Goal: Communication & Community: Share content

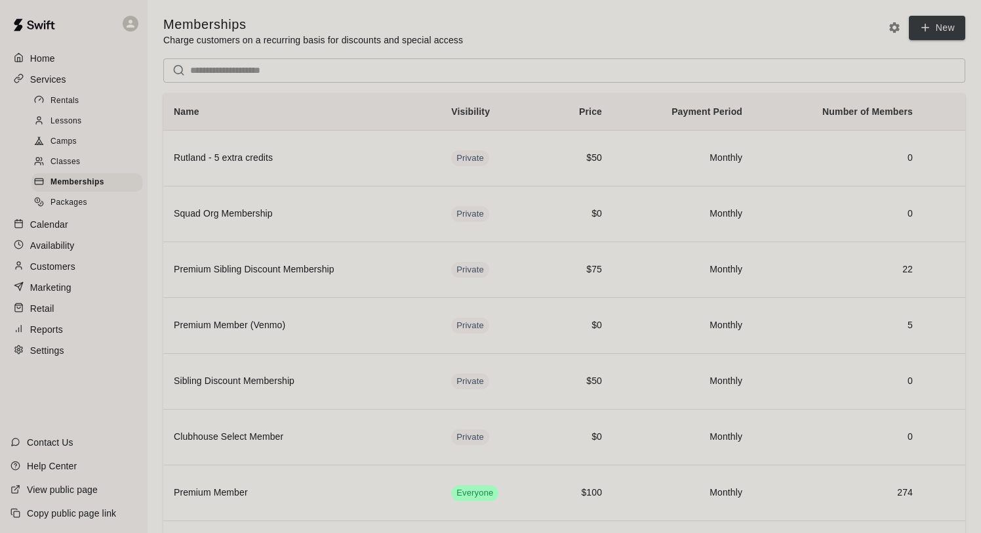
click at [61, 222] on p "Calendar" at bounding box center [49, 224] width 38 height 13
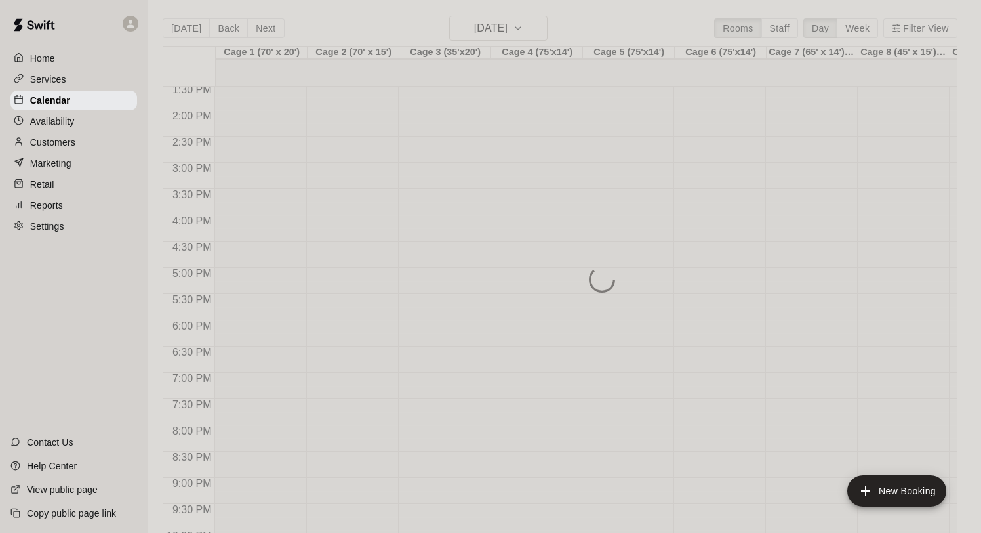
scroll to position [712, 0]
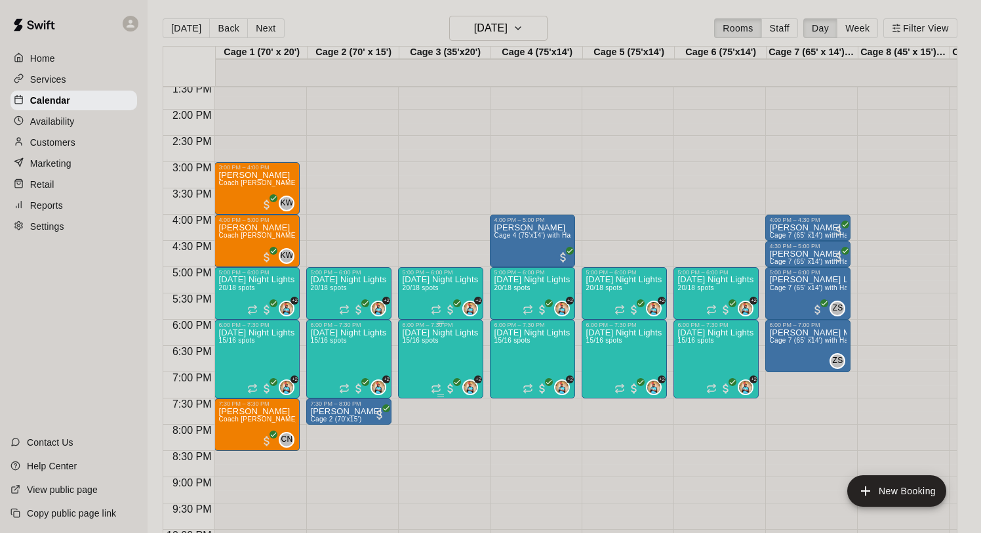
click at [420, 369] on img "edit" at bounding box center [416, 373] width 15 height 15
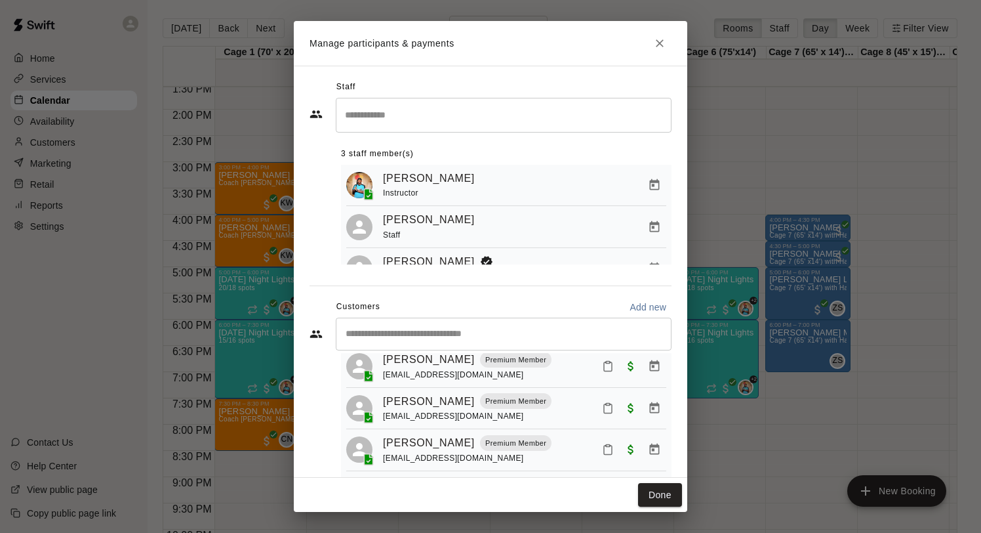
scroll to position [394, 0]
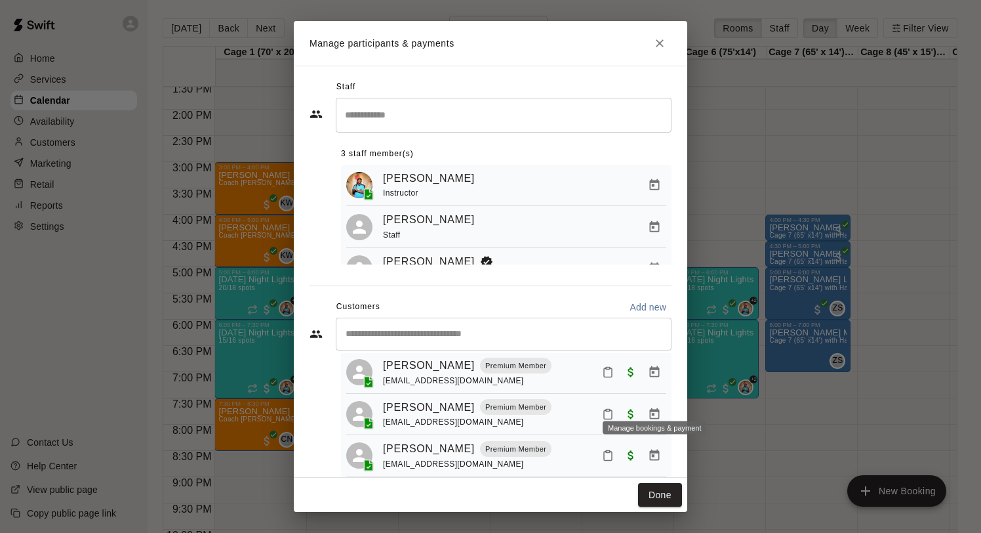
click at [650, 449] on icon "Manage bookings & payment" at bounding box center [655, 454] width 10 height 11
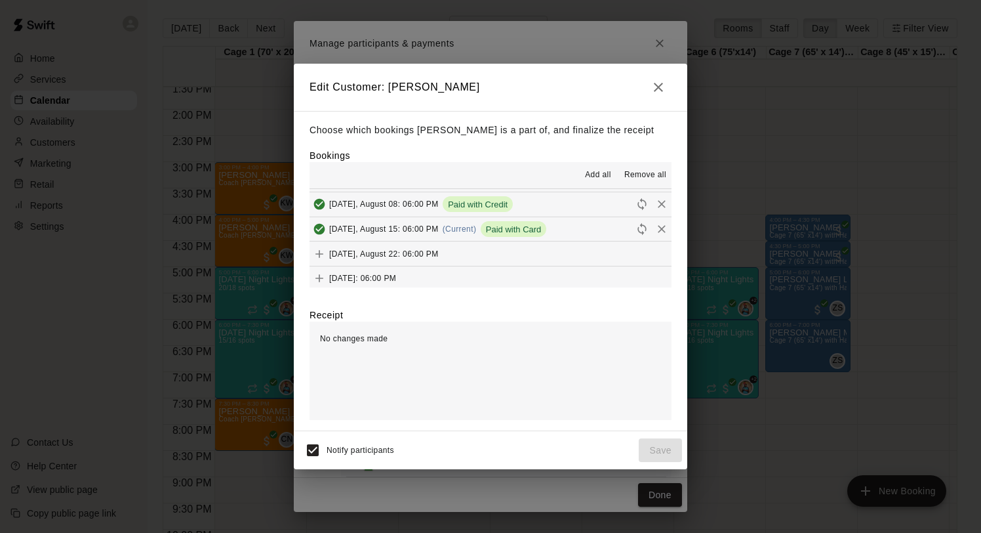
scroll to position [833, 0]
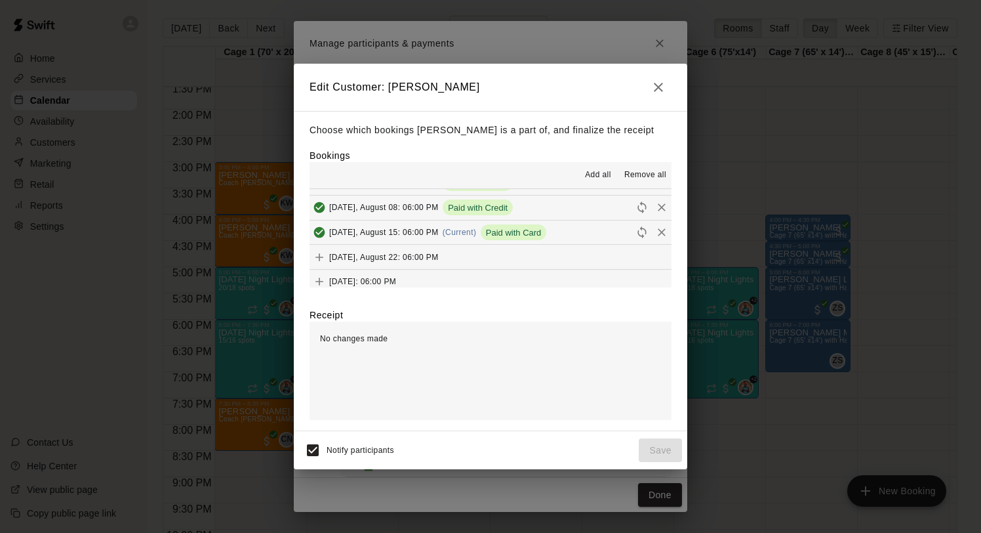
click at [653, 88] on icon "button" at bounding box center [659, 87] width 16 height 16
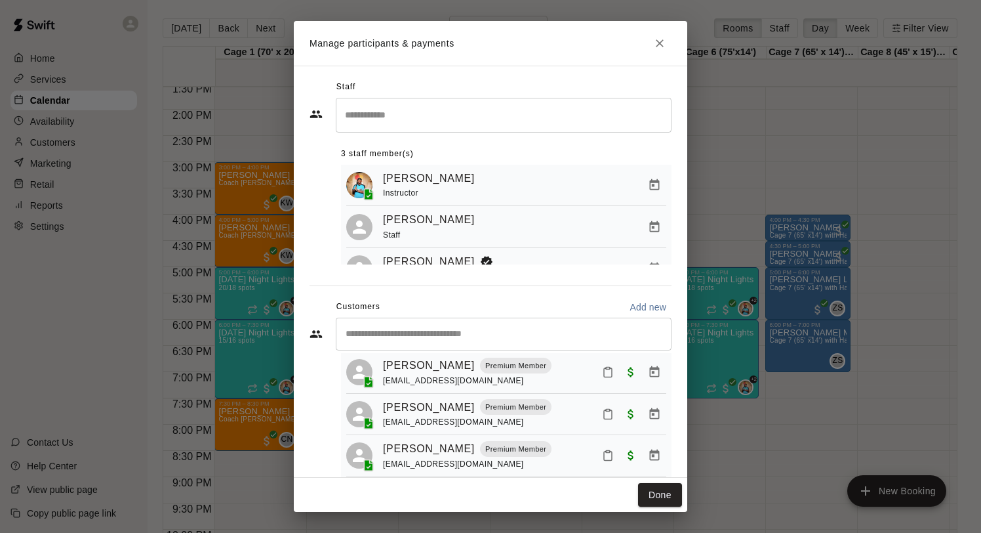
click at [662, 40] on icon "Close" at bounding box center [660, 43] width 8 height 8
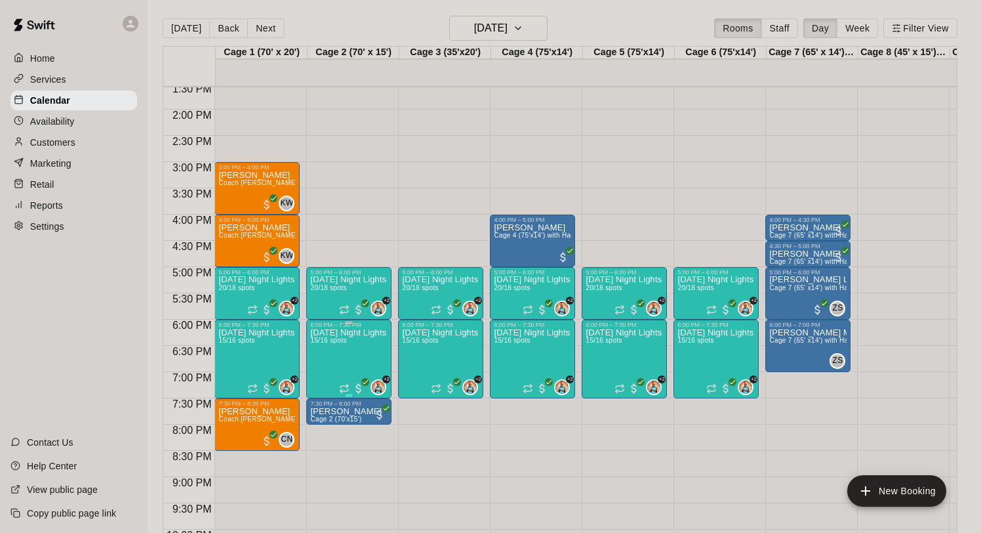
click at [325, 373] on img "edit" at bounding box center [324, 373] width 15 height 15
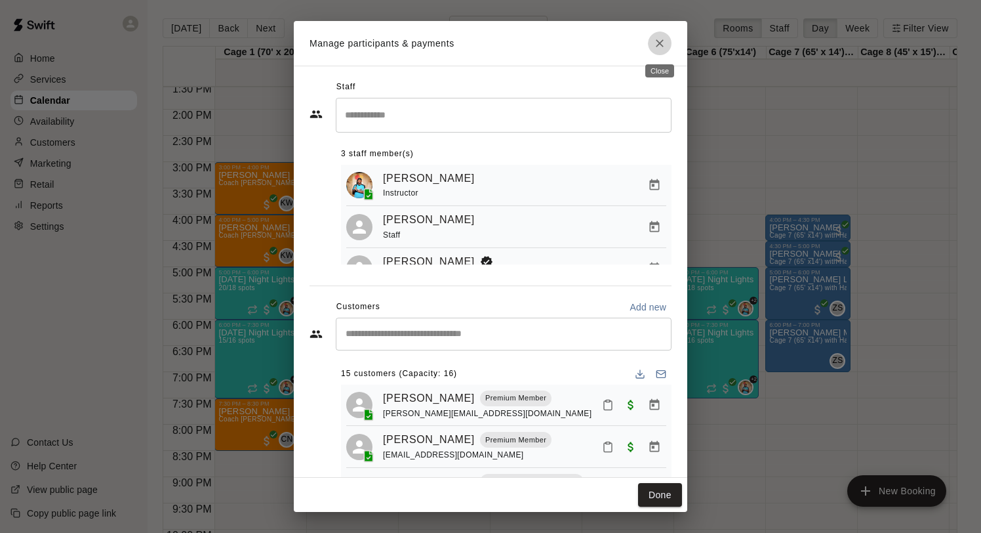
click at [661, 42] on icon "Close" at bounding box center [660, 43] width 8 height 8
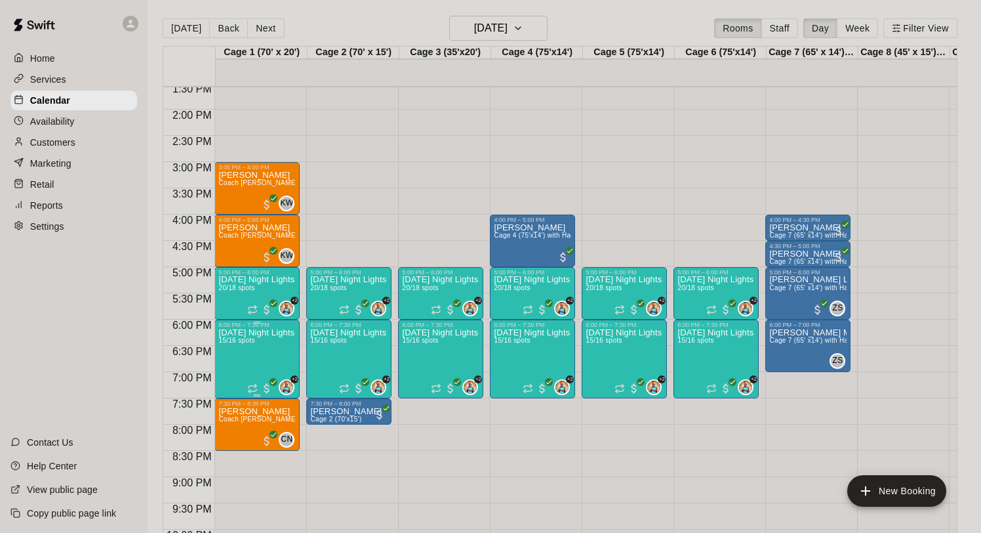
click at [237, 337] on icon "edit" at bounding box center [232, 342] width 12 height 12
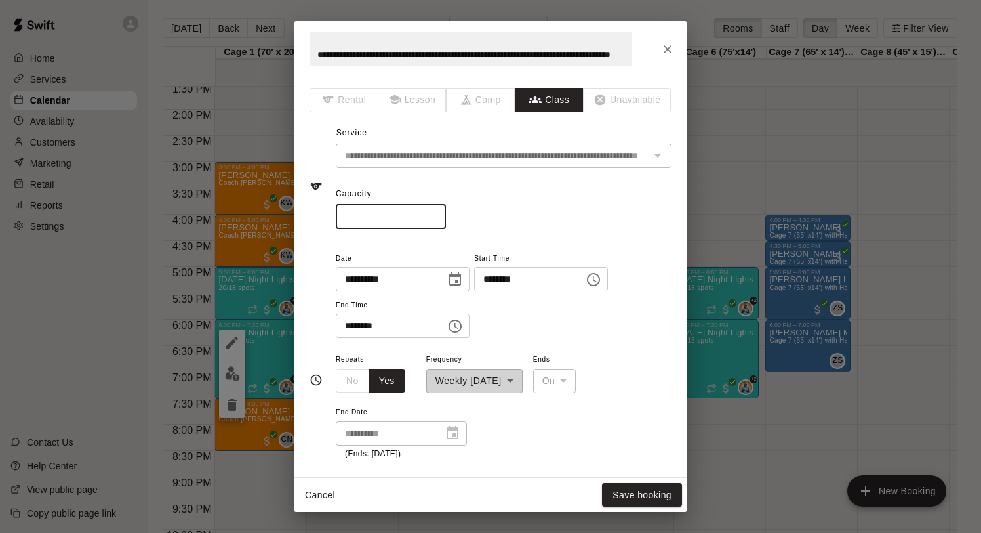
scroll to position [0, 0]
type input "**"
click at [436, 215] on input "**" at bounding box center [391, 217] width 110 height 24
click at [635, 488] on button "Save booking" at bounding box center [642, 495] width 80 height 24
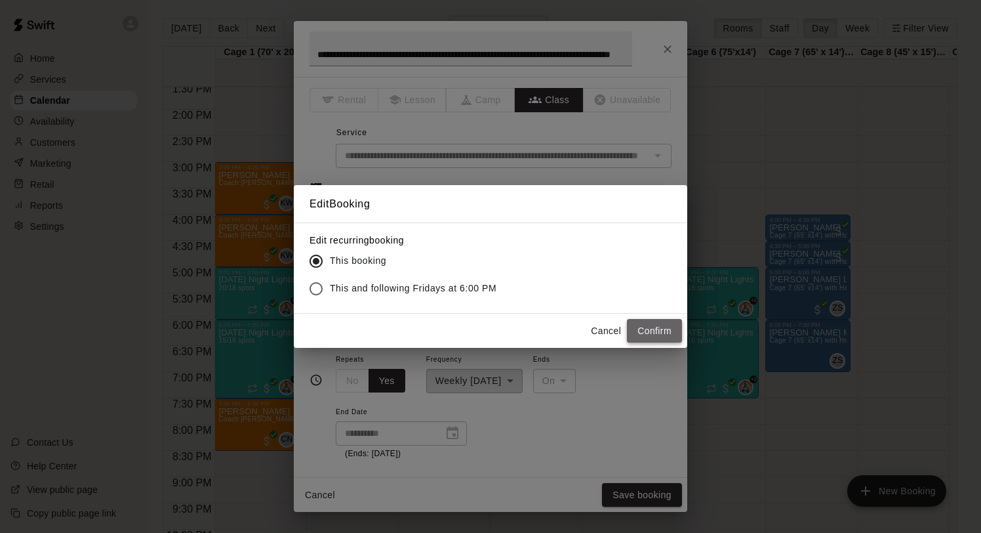
click at [647, 335] on button "Confirm" at bounding box center [654, 331] width 55 height 24
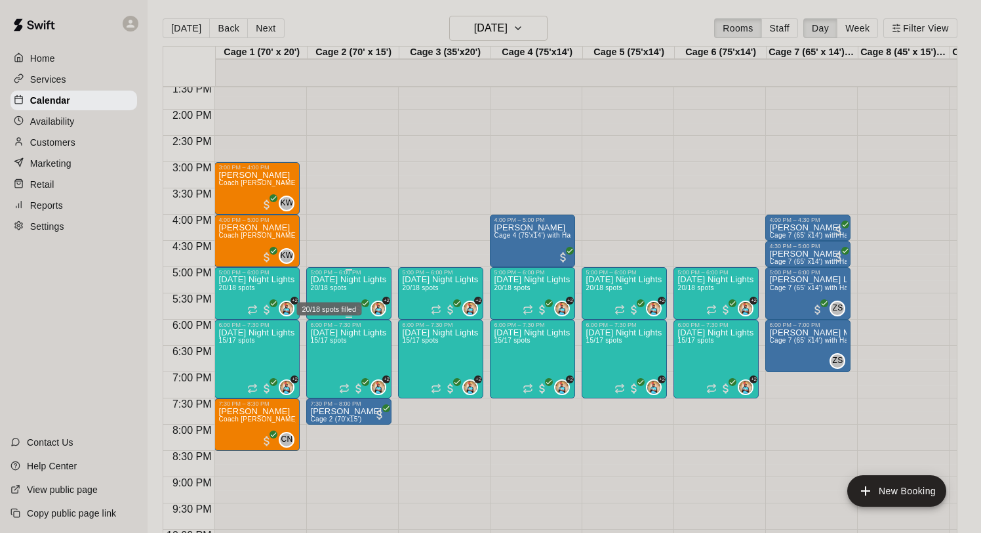
click at [343, 289] on span "20/18 spots" at bounding box center [328, 287] width 36 height 7
click at [323, 328] on img "edit" at bounding box center [324, 329] width 15 height 15
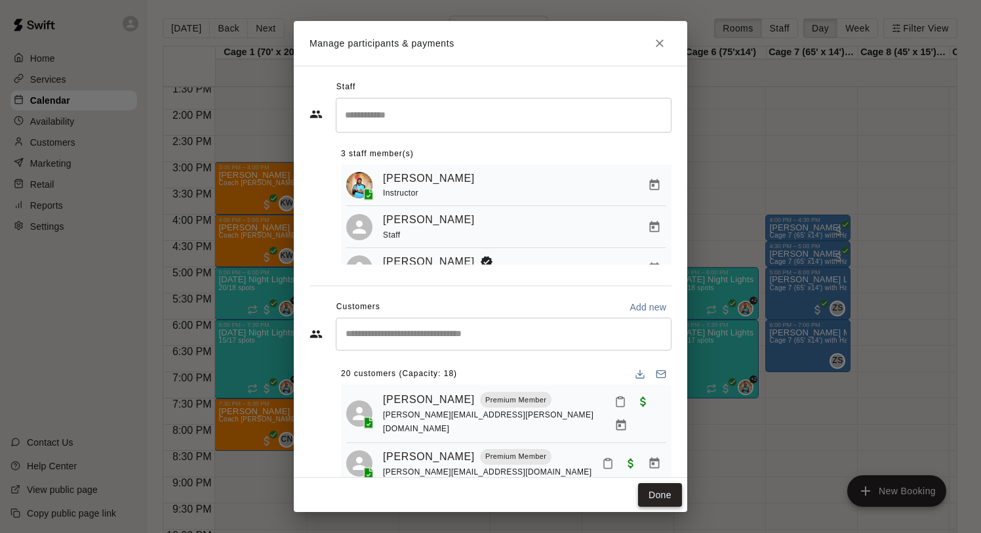
click at [664, 499] on button "Done" at bounding box center [660, 495] width 44 height 24
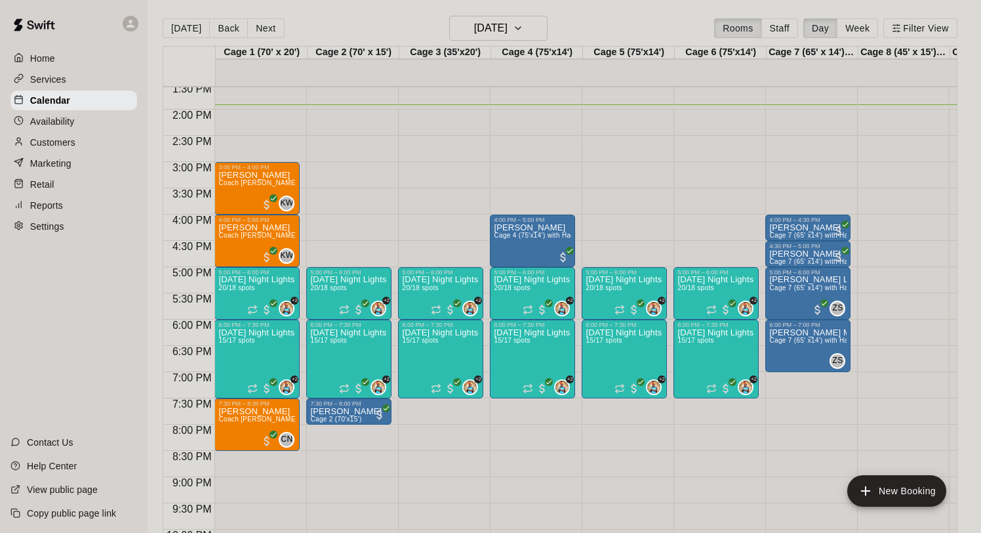
click at [55, 88] on div "Services" at bounding box center [73, 80] width 127 height 20
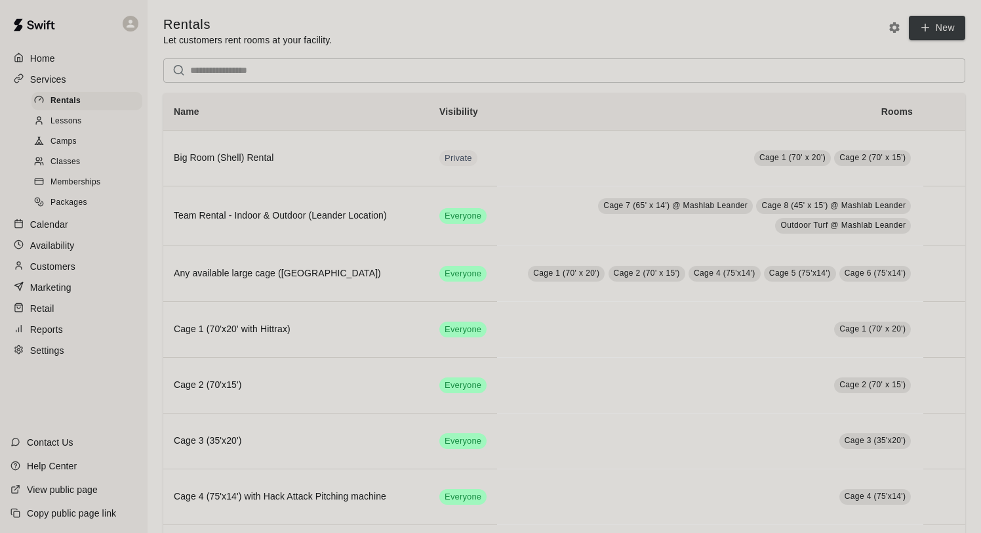
click at [54, 170] on div "Classes" at bounding box center [86, 162] width 111 height 18
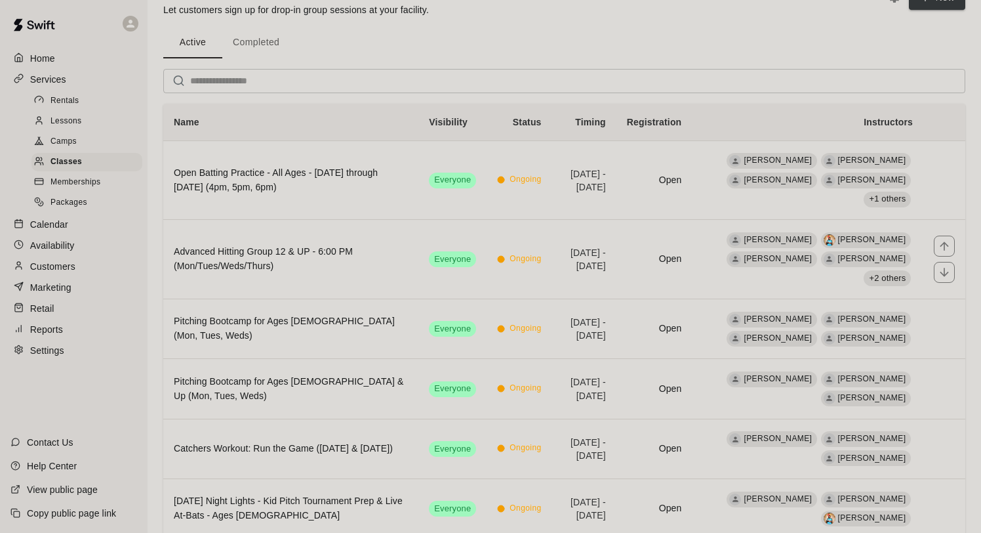
scroll to position [132, 0]
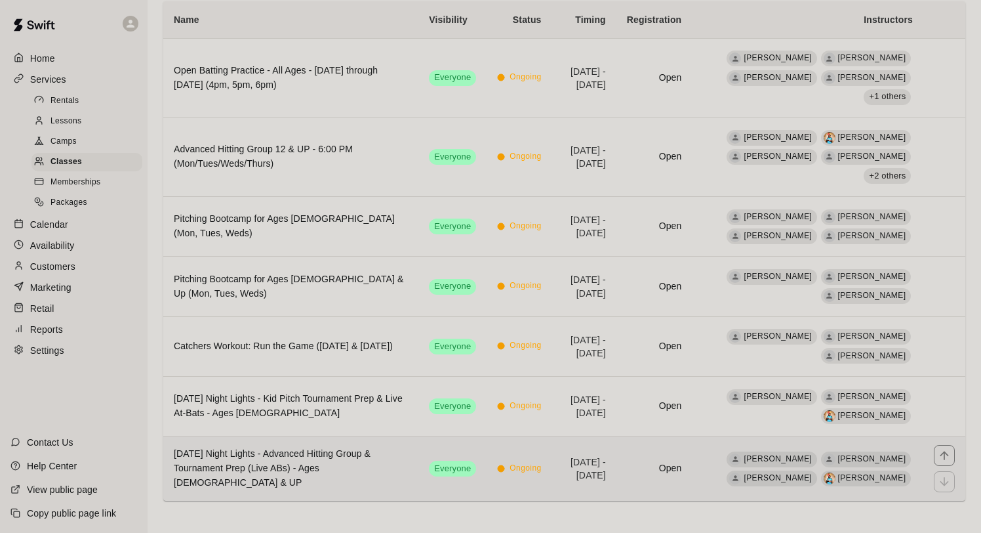
click at [350, 470] on h6 "Friday Night Lights - Advanced Hitting Group & Tournament Prep (Live ABs) - Age…" at bounding box center [291, 468] width 234 height 43
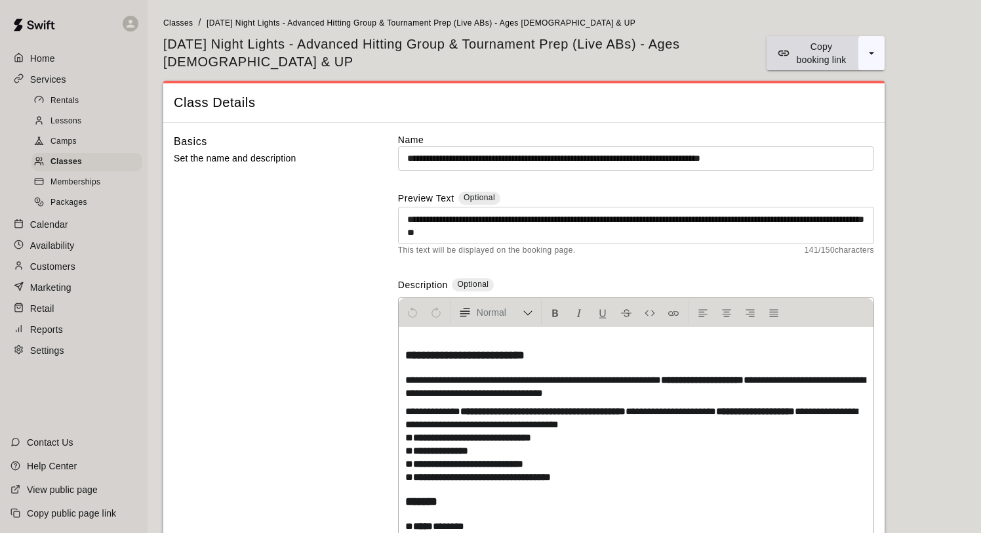
click at [805, 45] on p "Copy booking link" at bounding box center [821, 53] width 53 height 26
click at [64, 291] on p "Marketing" at bounding box center [50, 287] width 41 height 13
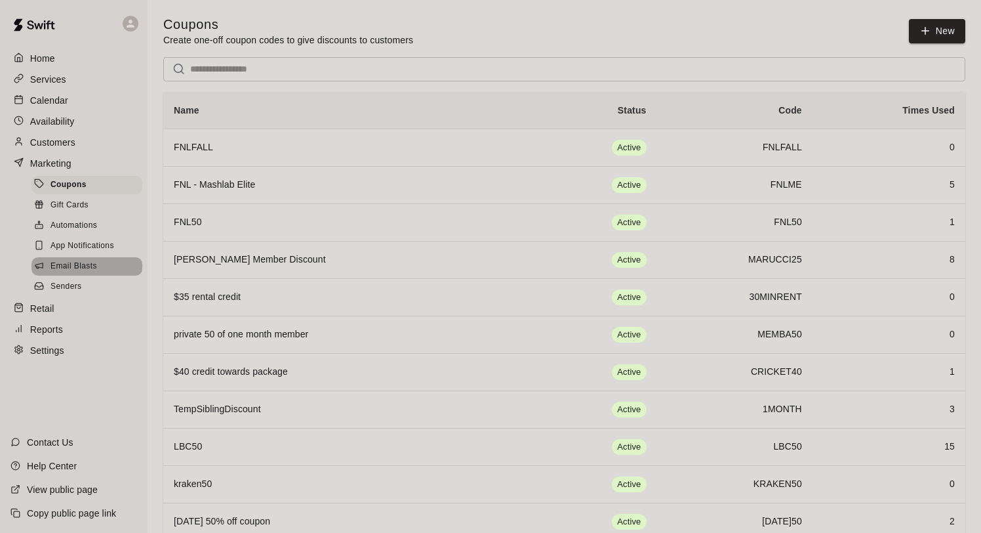
click at [77, 266] on span "Email Blasts" at bounding box center [74, 266] width 47 height 13
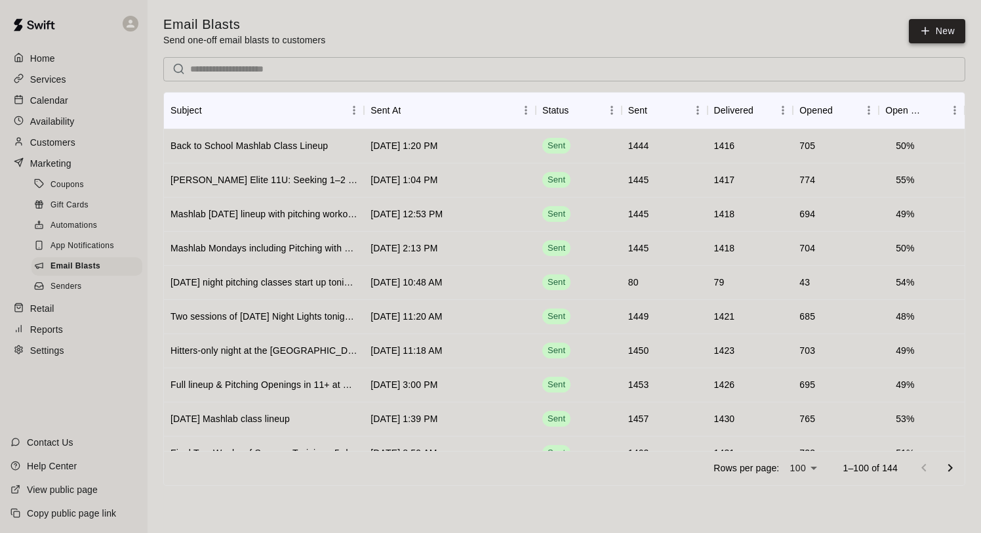
click at [926, 31] on icon at bounding box center [926, 31] width 0 height 7
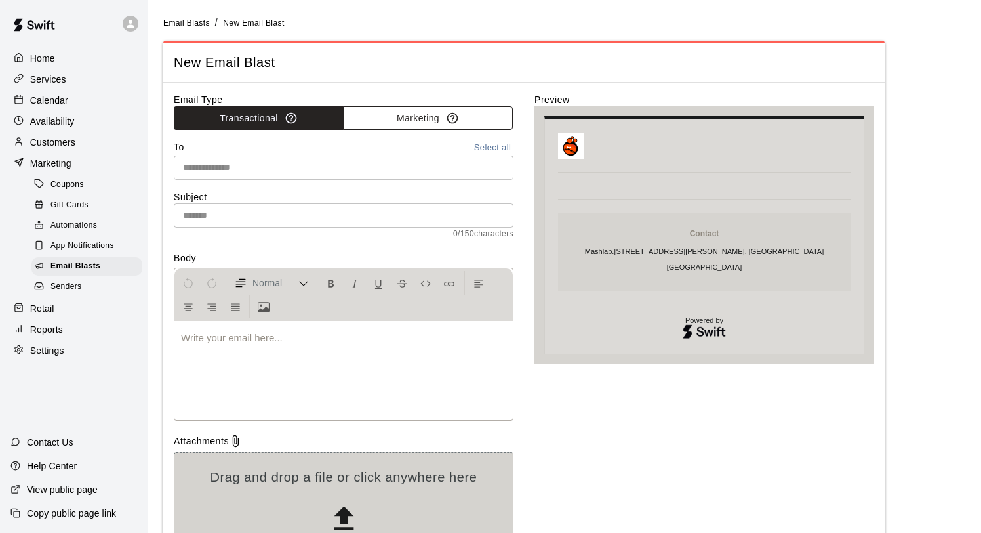
click at [418, 111] on button "Marketing" at bounding box center [428, 118] width 170 height 24
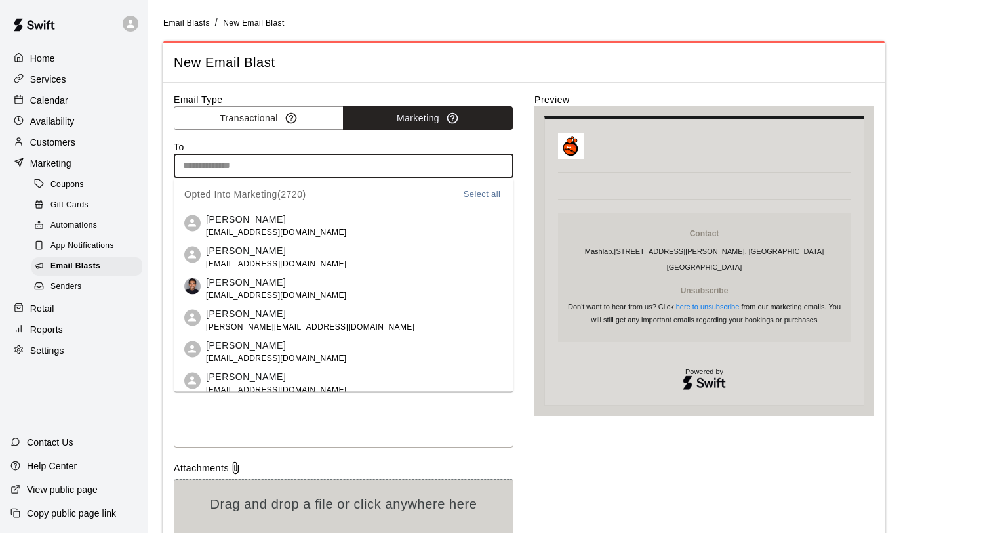
click at [392, 163] on input "text" at bounding box center [343, 165] width 330 height 16
click at [474, 193] on button "Select all" at bounding box center [482, 193] width 42 height 15
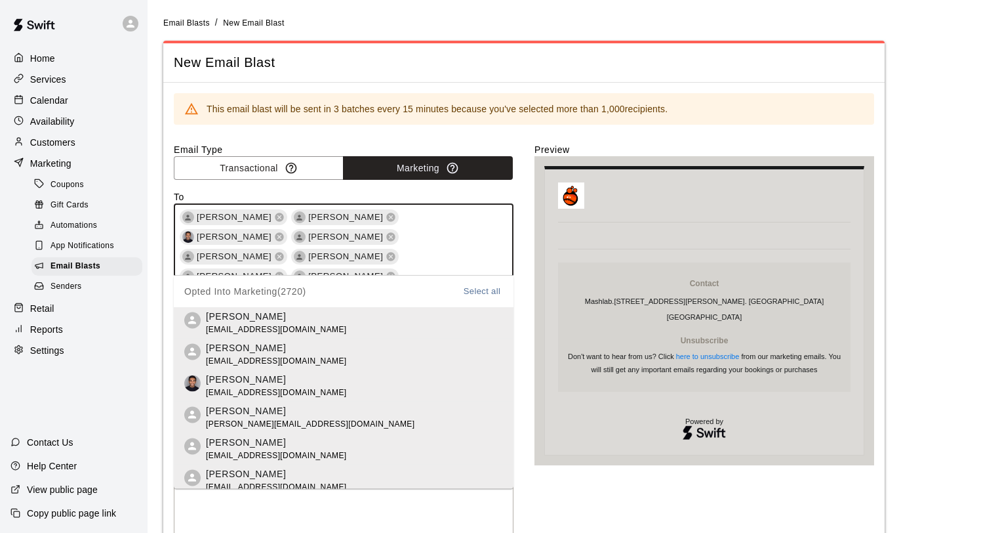
scroll to position [18493, 0]
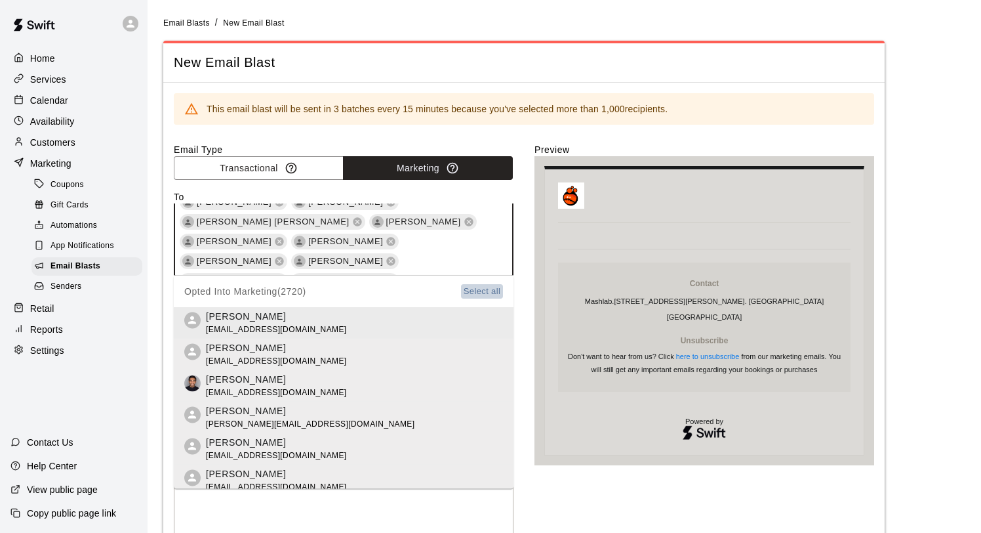
click at [489, 291] on button "Select all" at bounding box center [482, 290] width 42 height 15
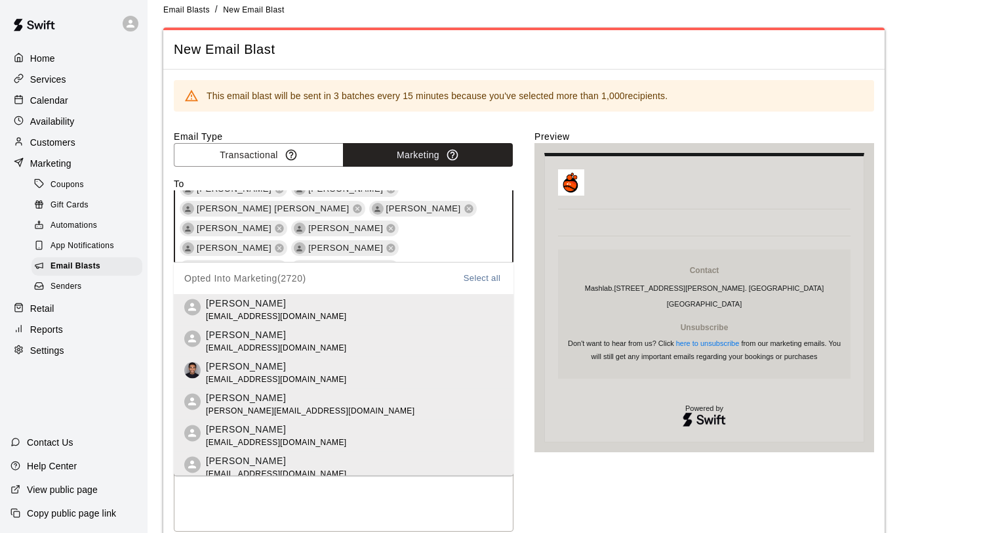
scroll to position [14, 0]
click at [531, 295] on div "Email Type Transactional Marketing To [PERSON_NAME] [PERSON_NAME] [PERSON_NAME]…" at bounding box center [524, 401] width 701 height 545
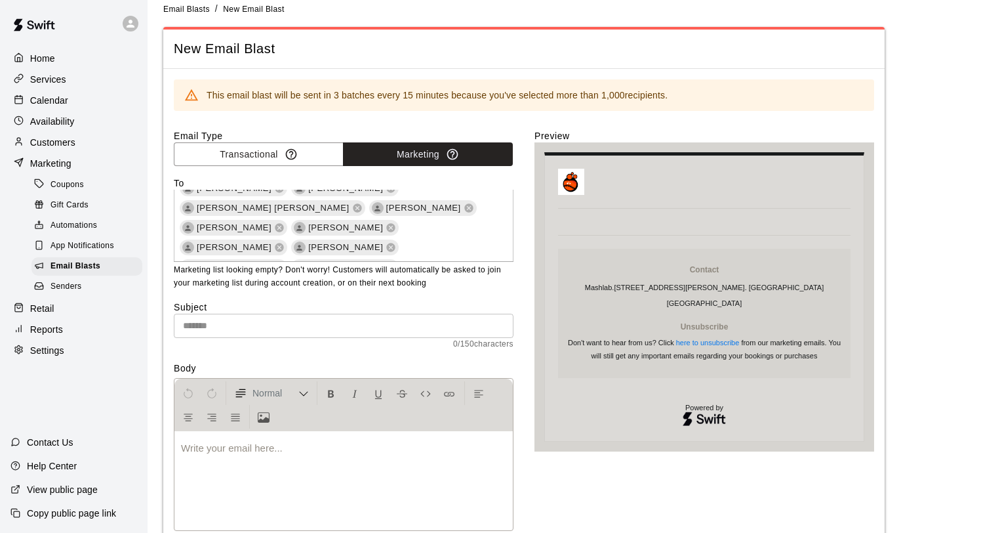
click at [454, 323] on input "text" at bounding box center [344, 326] width 340 height 24
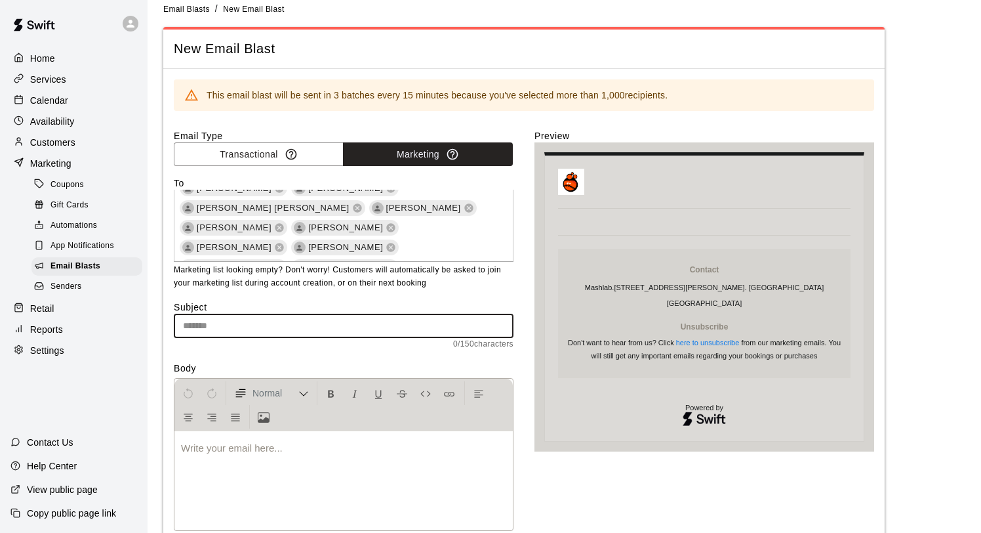
click at [457, 314] on input "text" at bounding box center [344, 326] width 340 height 24
click at [532, 292] on div "Email Type Transactional Marketing To [PERSON_NAME] [PERSON_NAME] [PERSON_NAME]…" at bounding box center [524, 401] width 701 height 545
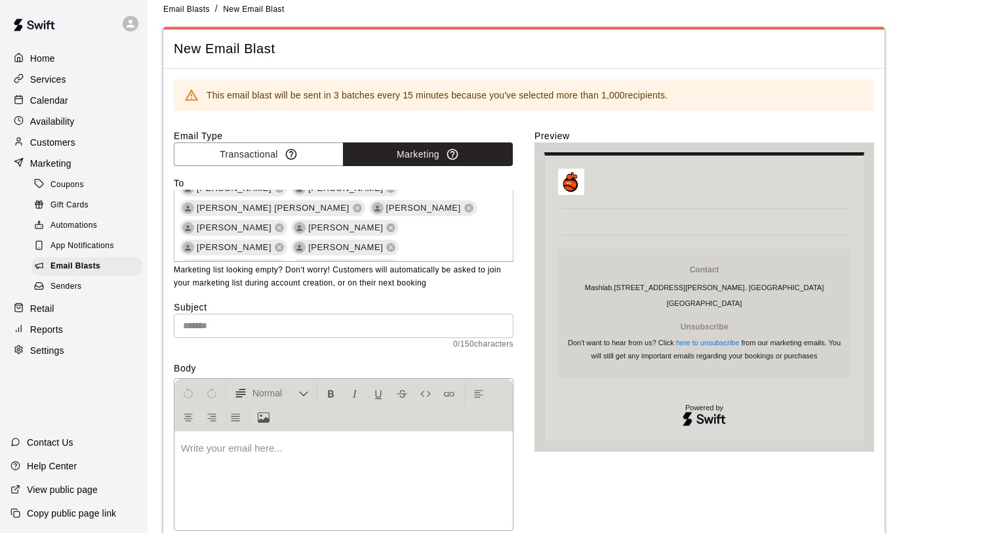
click at [335, 338] on span "0 / 150 characters" at bounding box center [344, 344] width 340 height 13
click at [329, 327] on input "text" at bounding box center [344, 326] width 340 height 24
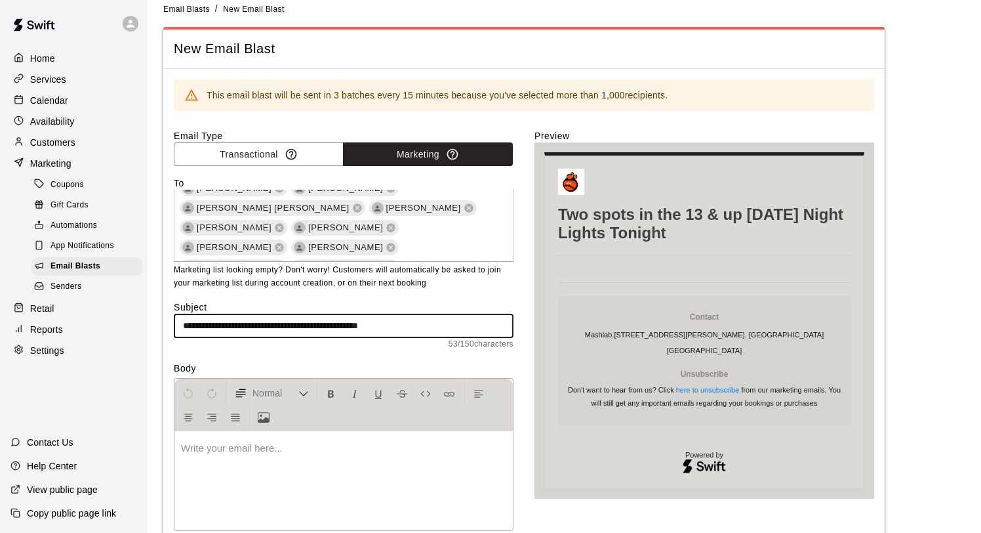
click at [207, 321] on input "**********" at bounding box center [344, 326] width 340 height 24
click at [255, 457] on div at bounding box center [343, 481] width 338 height 98
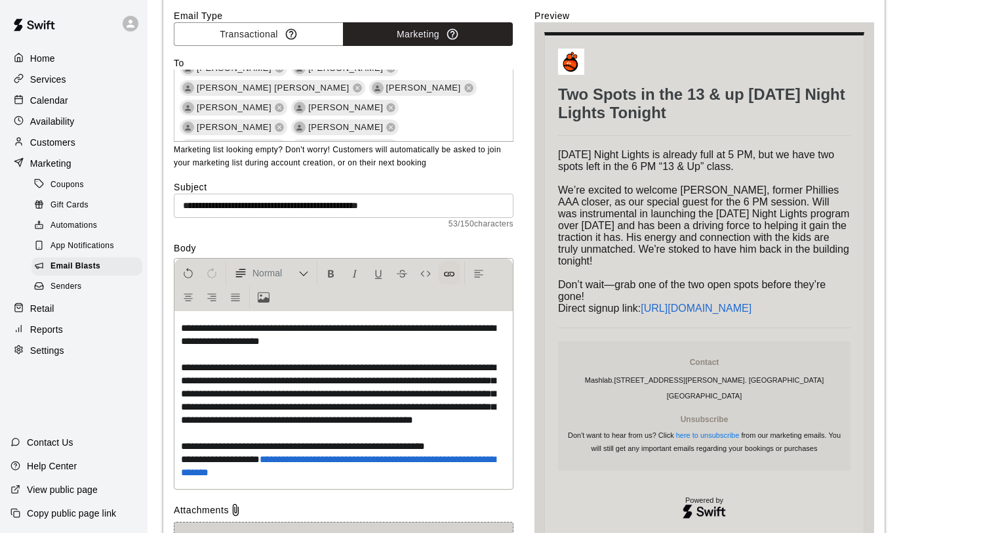
scroll to position [117, 0]
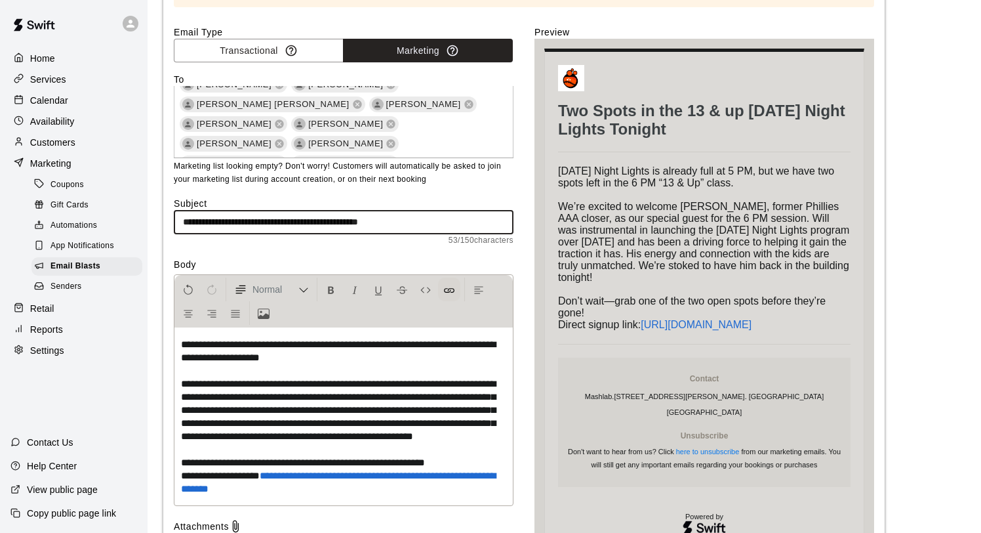
click at [434, 222] on input "**********" at bounding box center [344, 222] width 340 height 24
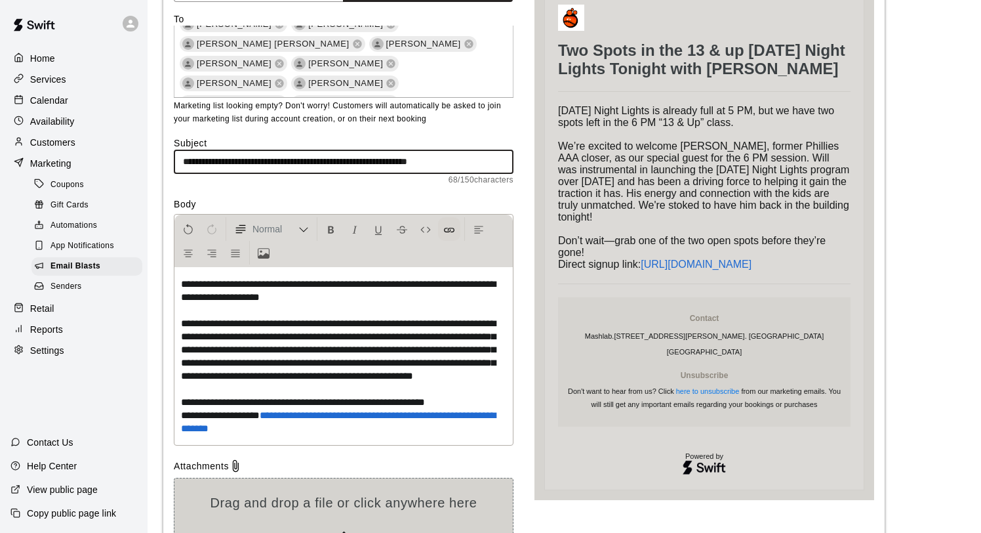
scroll to position [186, 0]
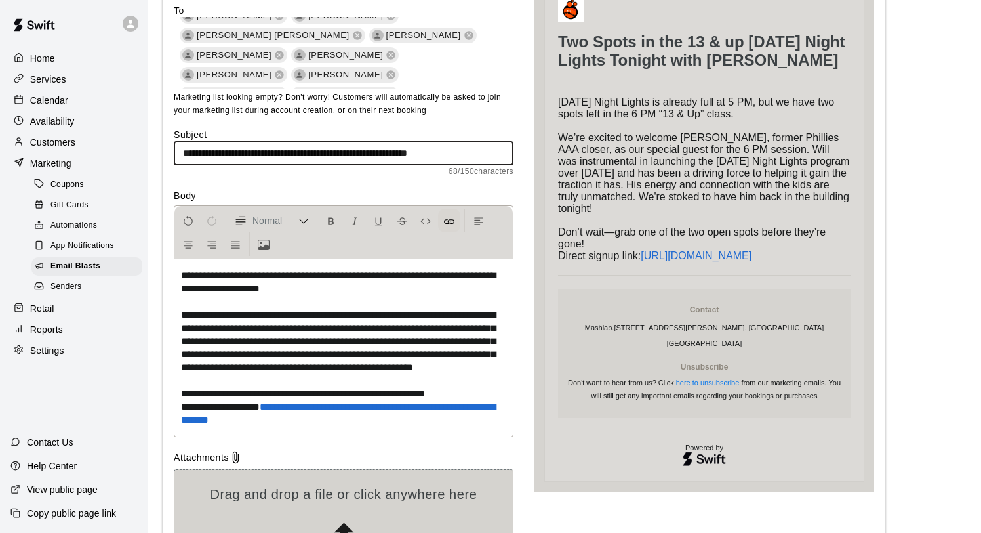
type input "**********"
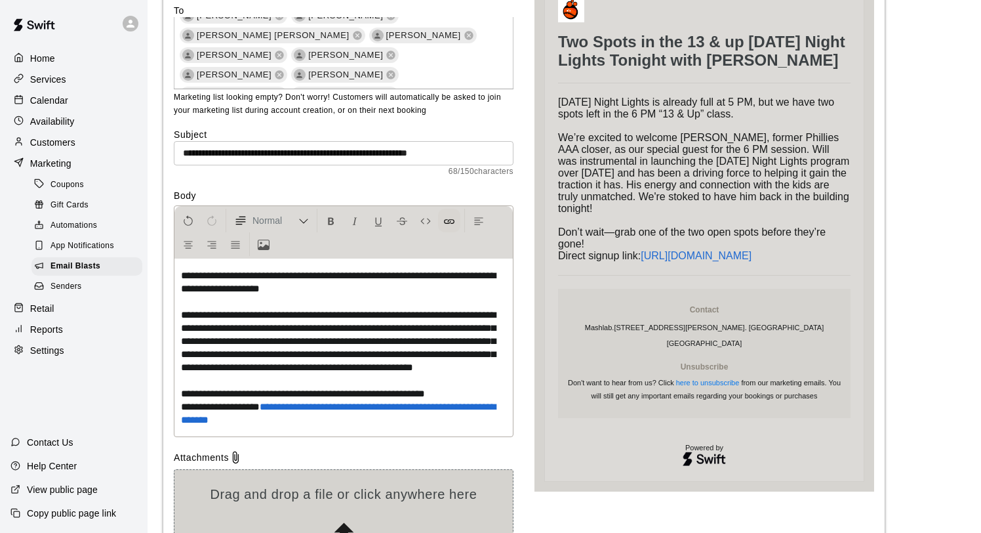
click at [495, 426] on p "**********" at bounding box center [343, 347] width 325 height 157
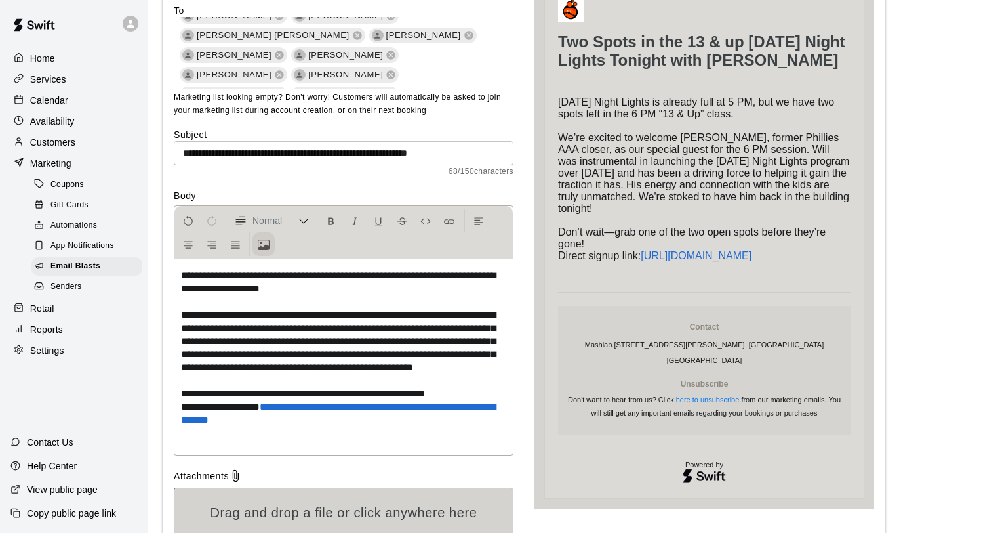
click at [258, 243] on icon "Upload Image" at bounding box center [264, 245] width 12 height 12
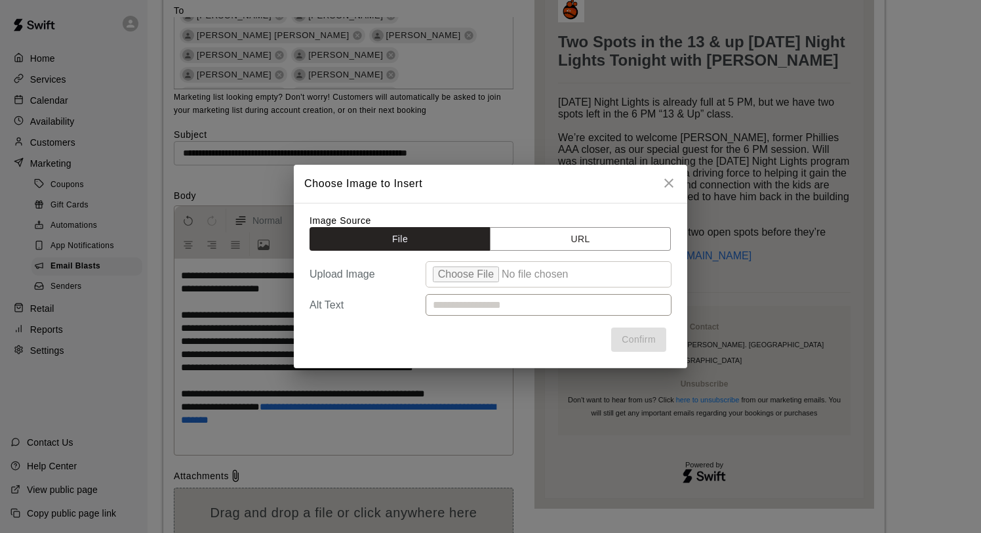
click at [472, 277] on input "file" at bounding box center [549, 274] width 246 height 26
type input "**********"
click at [644, 345] on button "Confirm" at bounding box center [638, 339] width 55 height 24
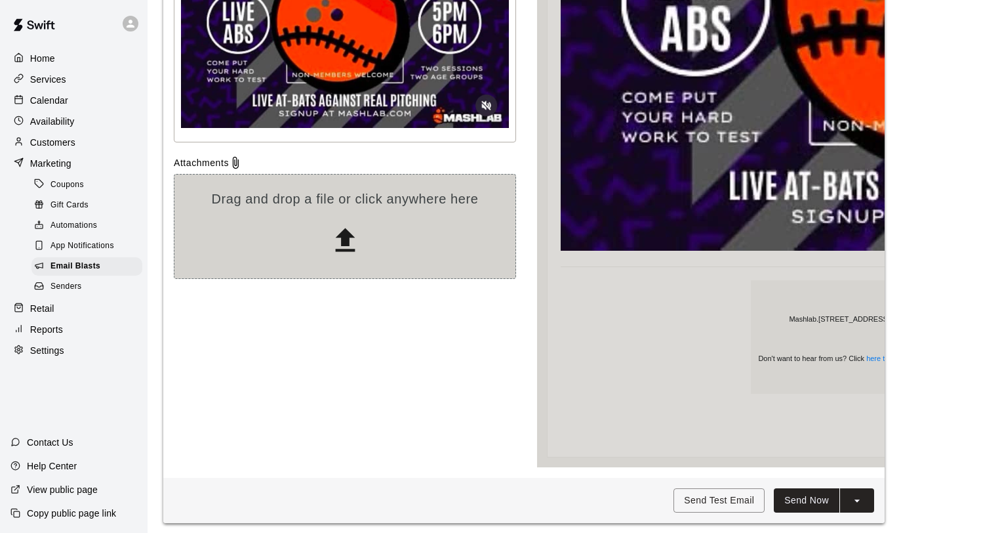
scroll to position [778, 0]
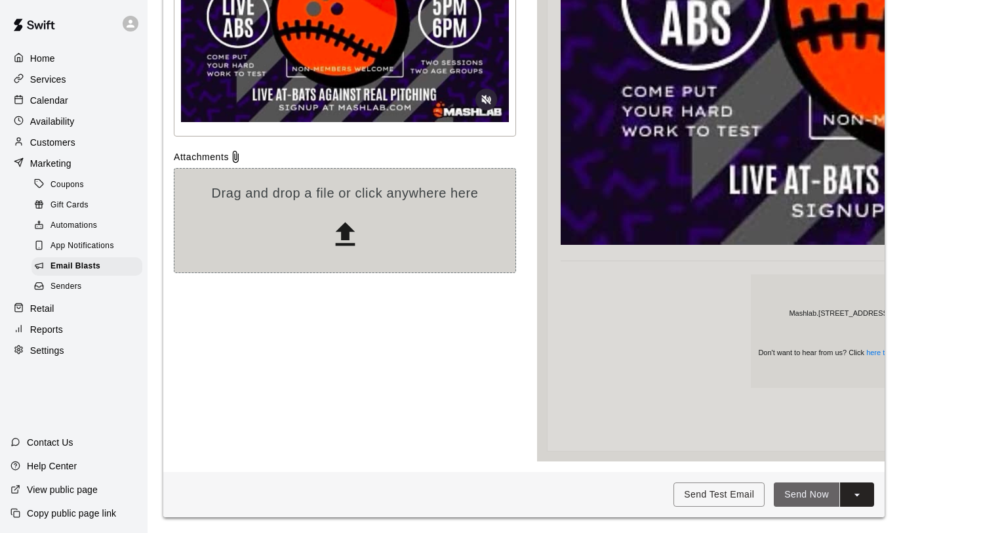
click at [813, 490] on button "Send Now" at bounding box center [807, 494] width 66 height 24
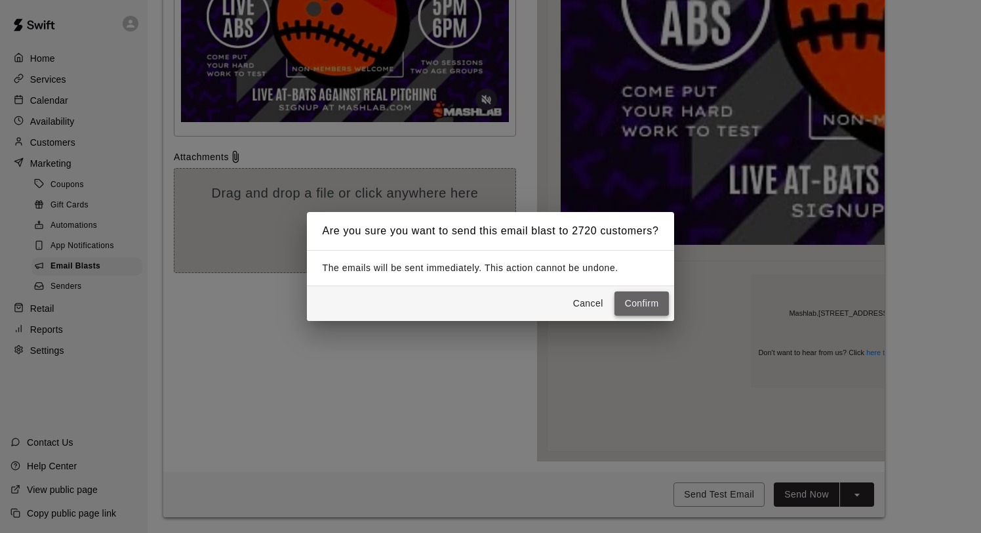
click at [633, 304] on button "Confirm" at bounding box center [642, 303] width 55 height 24
